Goal: Find specific page/section

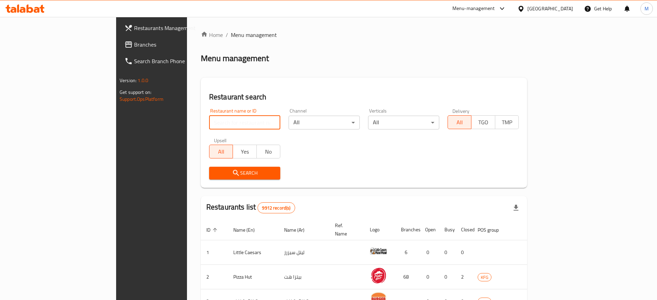
drag, startPoint x: 0, startPoint y: 0, endPoint x: 182, endPoint y: 126, distance: 221.6
click at [209, 126] on input "search" at bounding box center [244, 123] width 71 height 14
type input "a"
type input "zaatar"
click button "Search" at bounding box center [244, 173] width 71 height 13
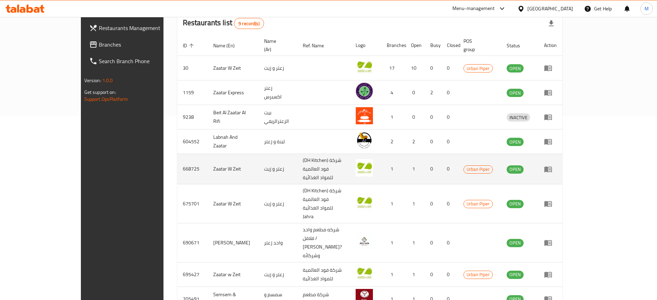
scroll to position [191, 0]
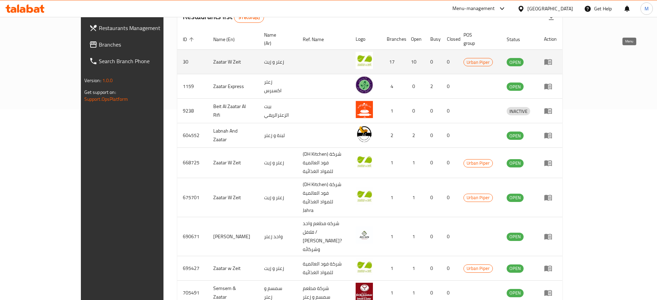
click at [552, 58] on icon "enhanced table" at bounding box center [548, 62] width 8 height 8
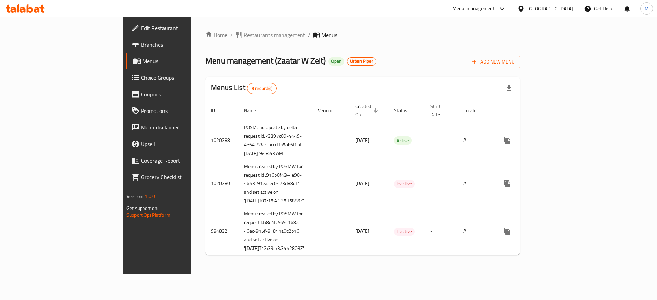
scroll to position [19, 0]
click at [366, 31] on div "Home / Restaurants management / Menus Menu management ( Zaatar W Zeit ) Open Ur…" at bounding box center [362, 146] width 315 height 230
click at [126, 39] on link "Branches" at bounding box center [179, 44] width 107 height 17
